Goal: Complete application form

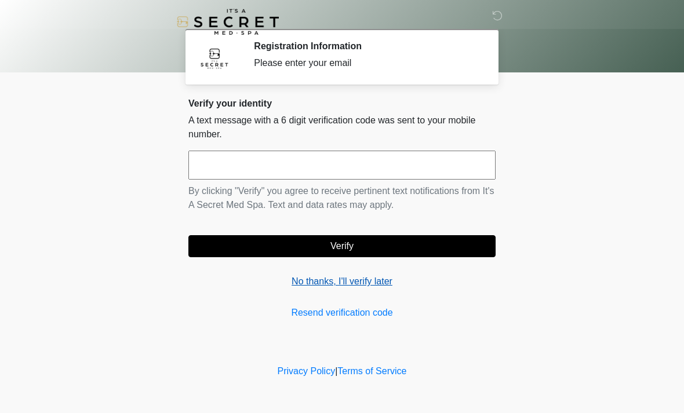
click at [322, 286] on link "No thanks, I'll verify later" at bounding box center [341, 282] width 307 height 14
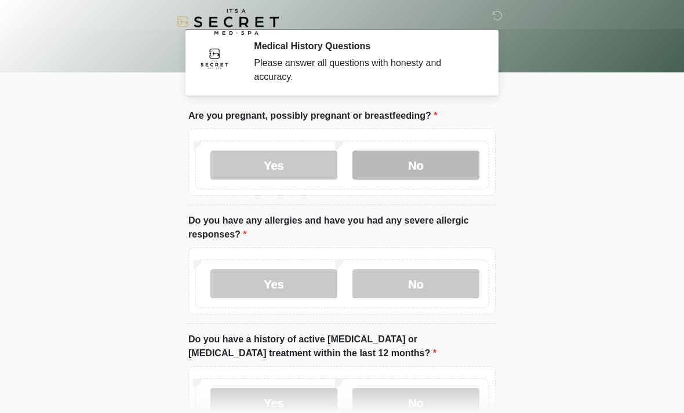
click at [414, 162] on label "No" at bounding box center [416, 165] width 127 height 29
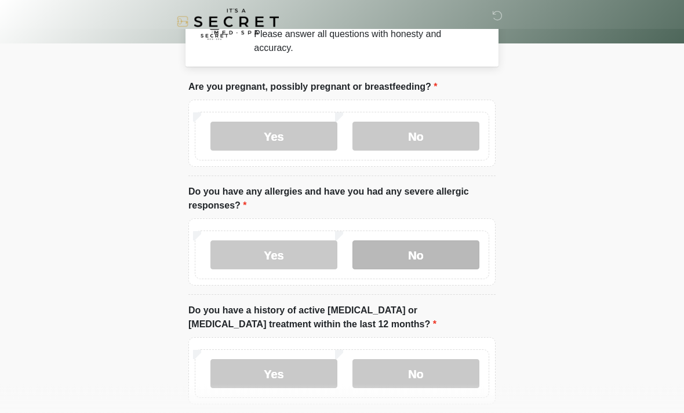
click at [387, 251] on label "No" at bounding box center [416, 255] width 127 height 29
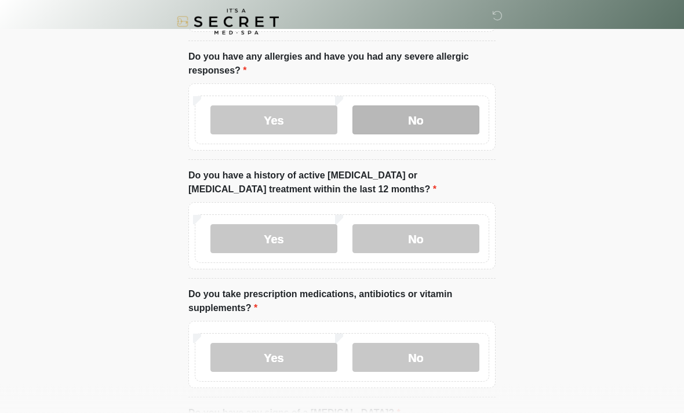
scroll to position [164, 0]
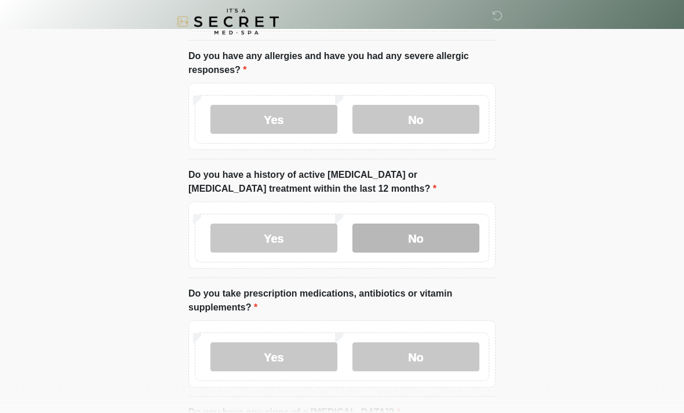
click at [393, 234] on label "No" at bounding box center [416, 238] width 127 height 29
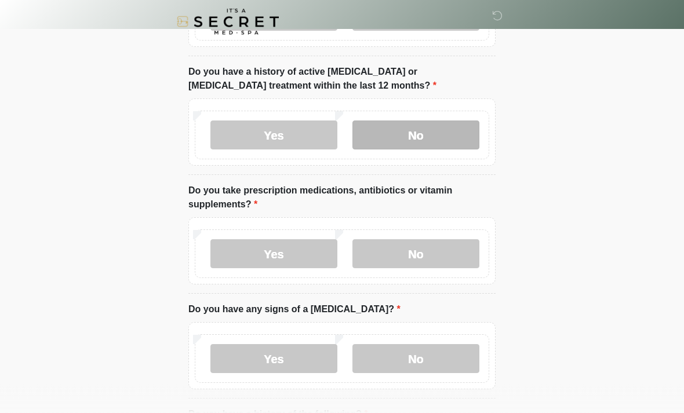
scroll to position [270, 0]
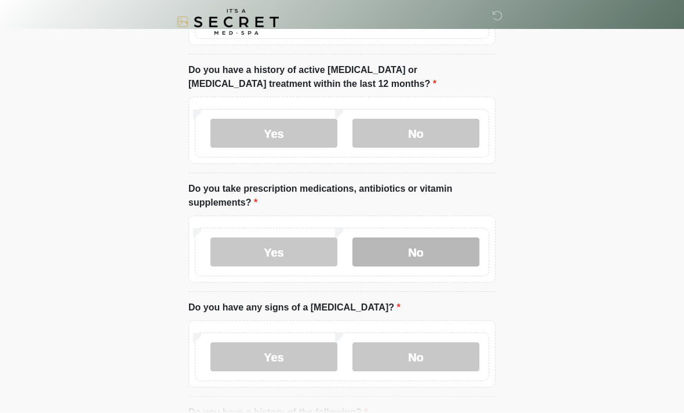
click at [385, 253] on label "No" at bounding box center [416, 252] width 127 height 29
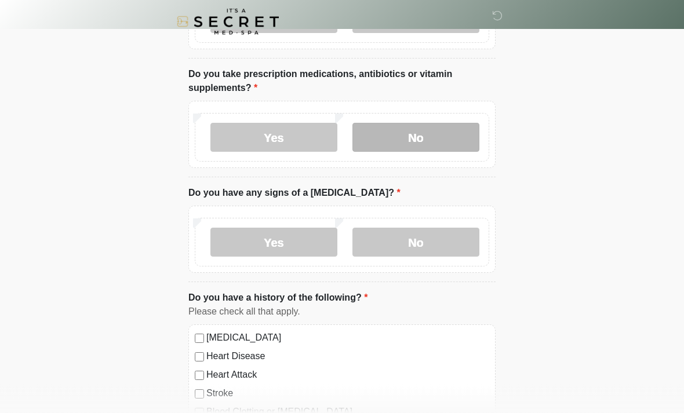
scroll to position [385, 0]
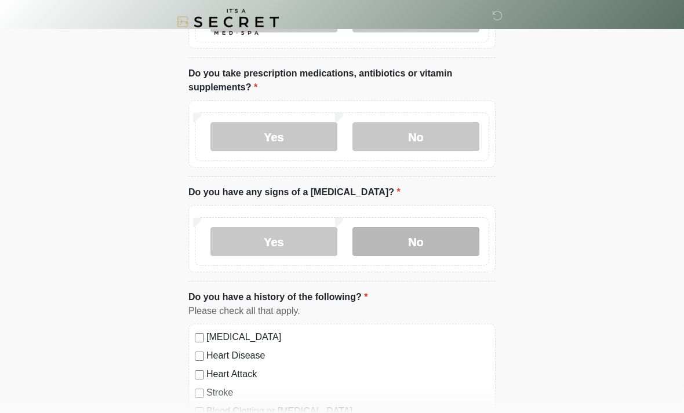
click at [408, 238] on label "No" at bounding box center [416, 241] width 127 height 29
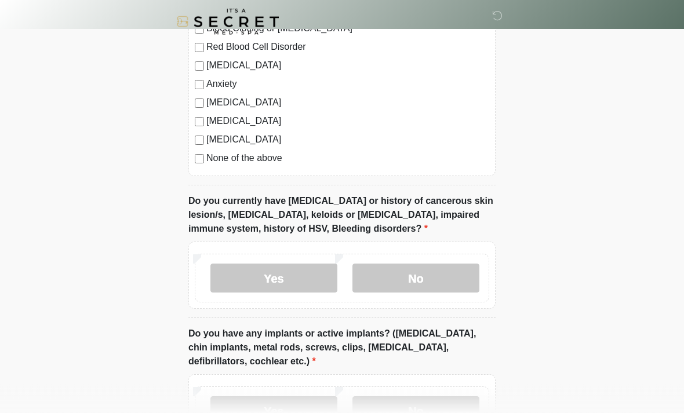
scroll to position [769, 0]
click at [398, 288] on label "No" at bounding box center [416, 277] width 127 height 29
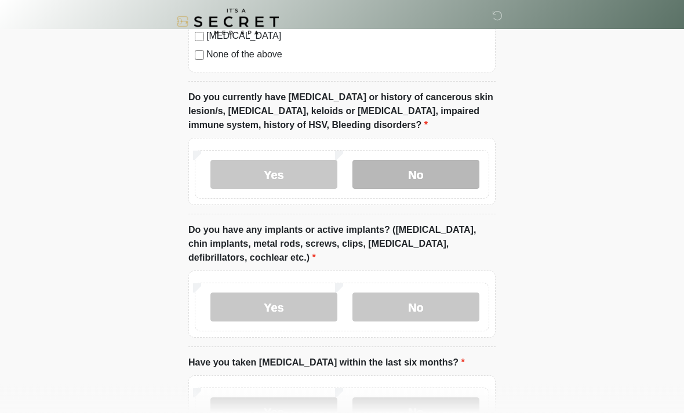
scroll to position [890, 0]
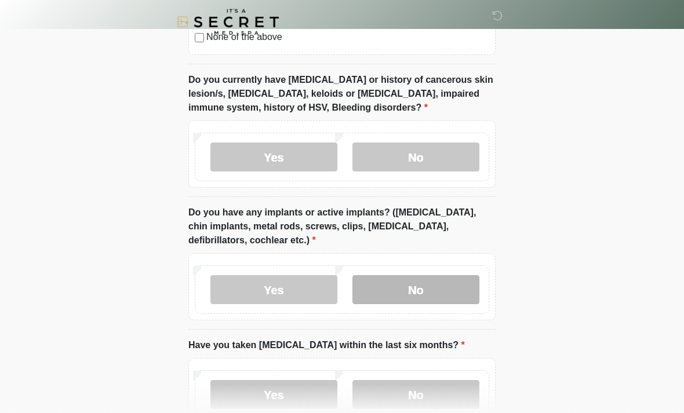
click at [388, 275] on label "No" at bounding box center [416, 289] width 127 height 29
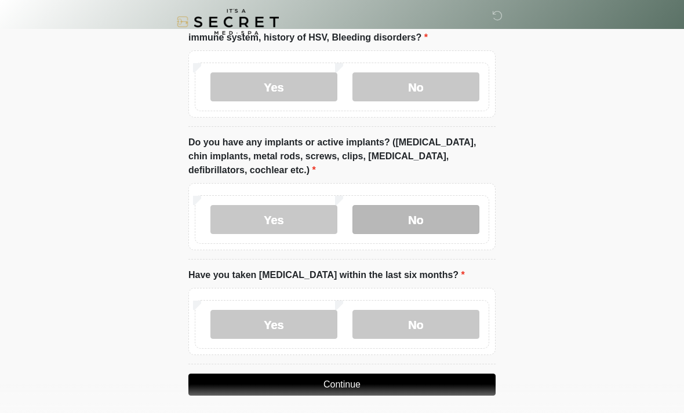
scroll to position [966, 0]
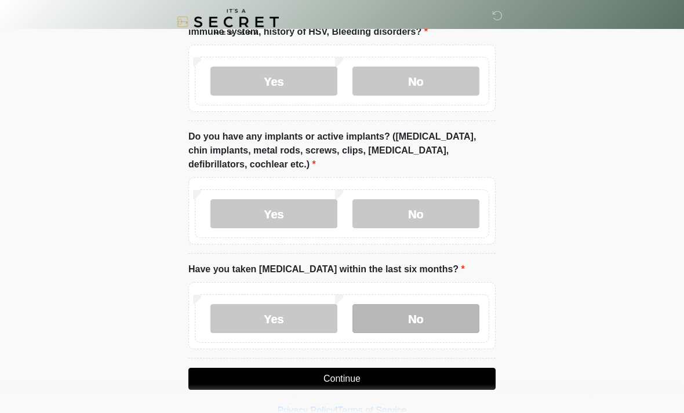
click at [386, 320] on label "No" at bounding box center [416, 318] width 127 height 29
click at [286, 385] on button "Continue" at bounding box center [341, 379] width 307 height 22
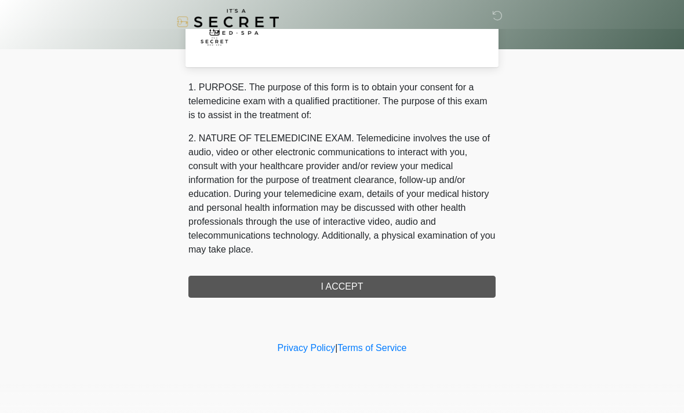
scroll to position [0, 0]
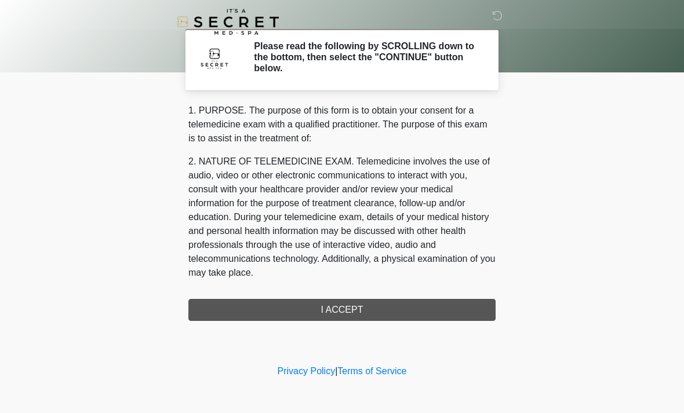
click at [295, 317] on div "1. PURPOSE. The purpose of this form is to obtain your consent for a telemedici…" at bounding box center [341, 212] width 307 height 217
click at [346, 307] on div "1. PURPOSE. The purpose of this form is to obtain your consent for a telemedici…" at bounding box center [341, 212] width 307 height 217
click at [328, 313] on div "1. PURPOSE. The purpose of this form is to obtain your consent for a telemedici…" at bounding box center [341, 212] width 307 height 217
click at [213, 315] on div "1. PURPOSE. The purpose of this form is to obtain your consent for a telemedici…" at bounding box center [341, 212] width 307 height 217
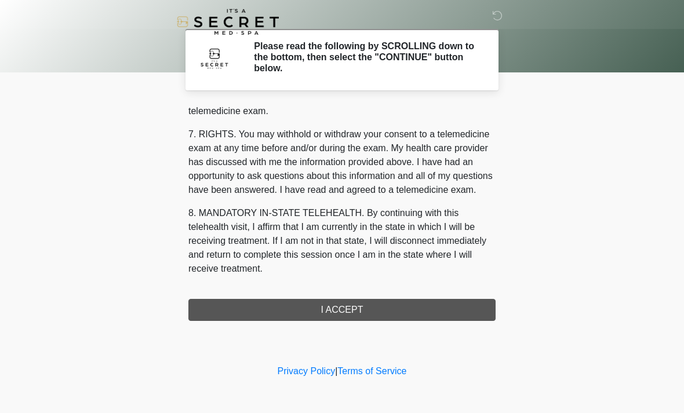
click at [335, 312] on button "I ACCEPT" at bounding box center [341, 310] width 307 height 22
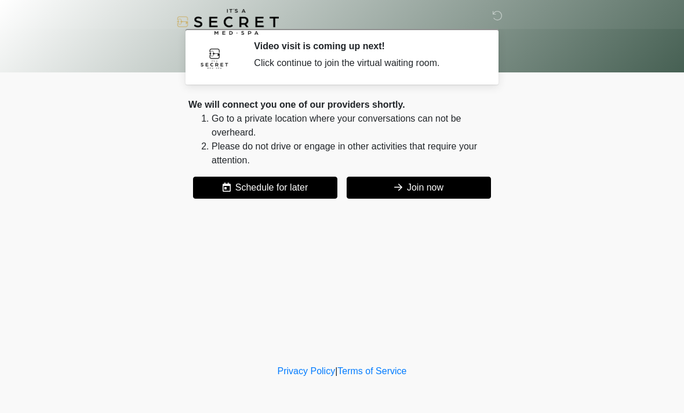
click at [415, 183] on button "Join now" at bounding box center [419, 188] width 144 height 22
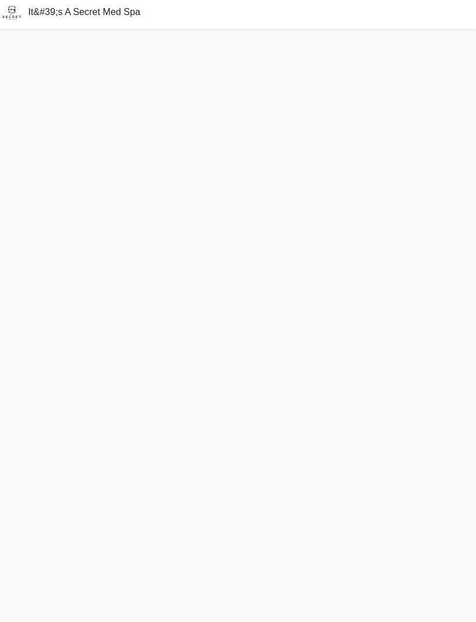
scroll to position [6, 0]
